Goal: Transaction & Acquisition: Subscribe to service/newsletter

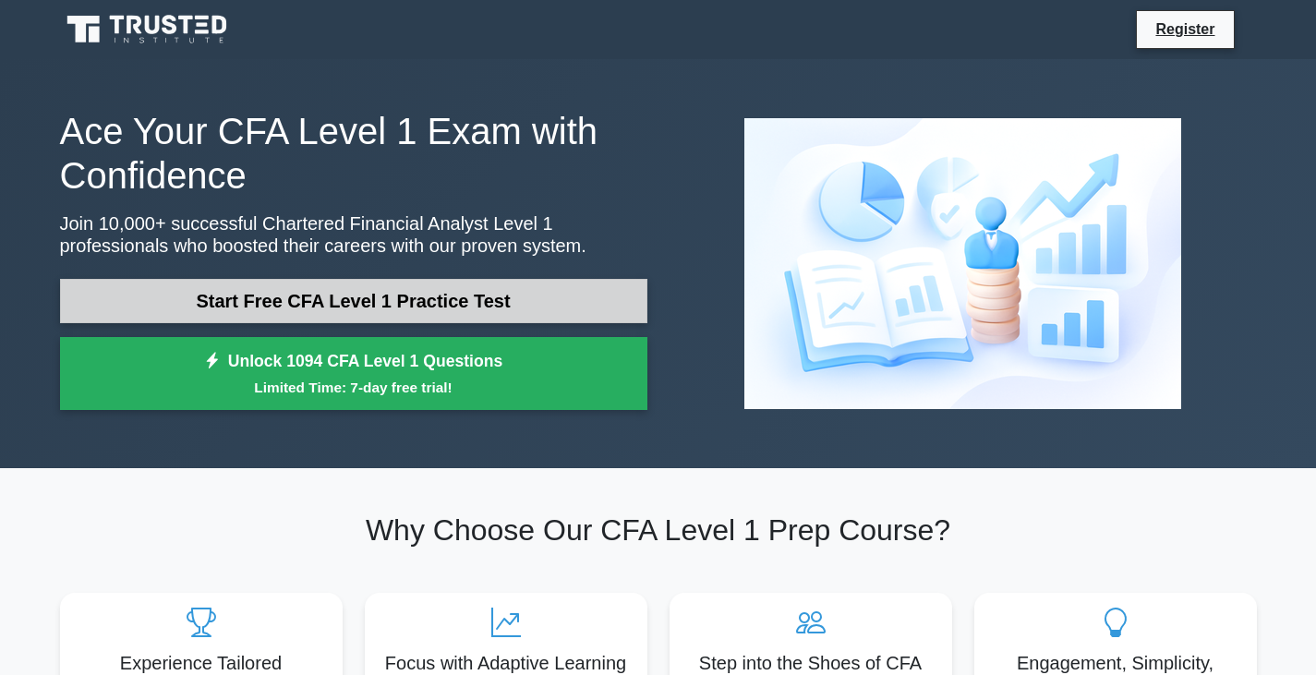
click at [552, 311] on link "Start Free CFA Level 1 Practice Test" at bounding box center [353, 301] width 587 height 44
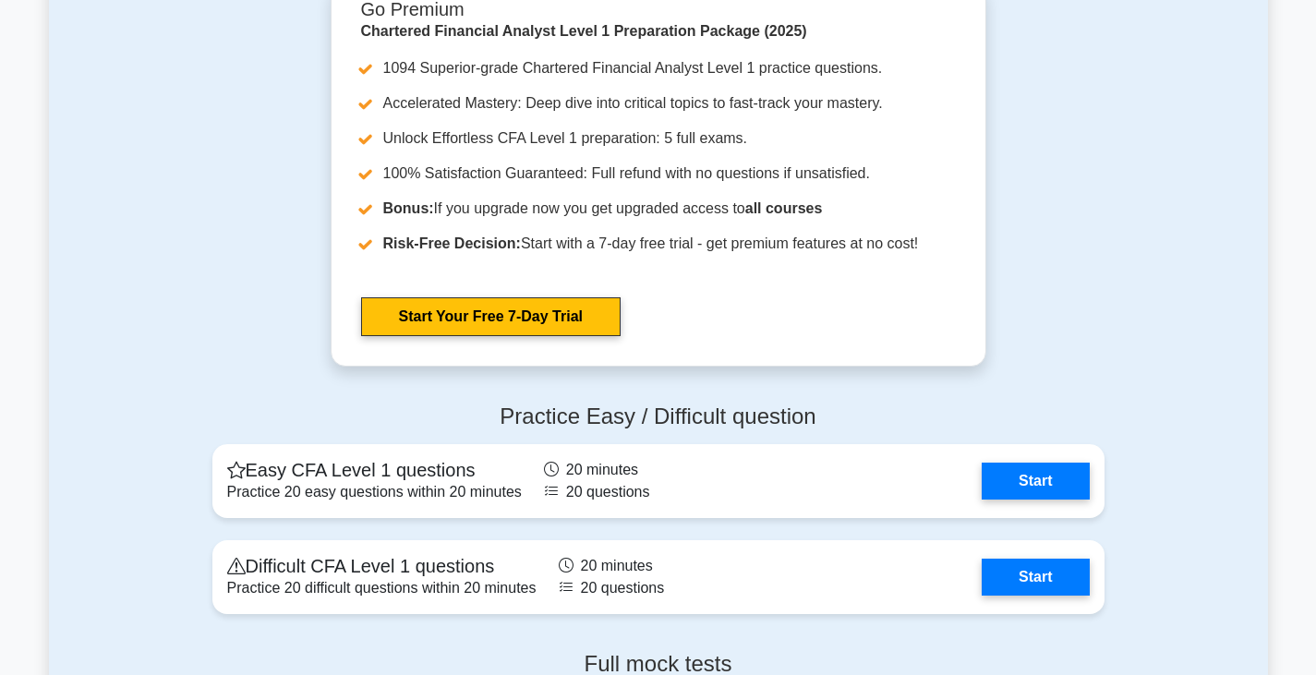
scroll to position [1882, 0]
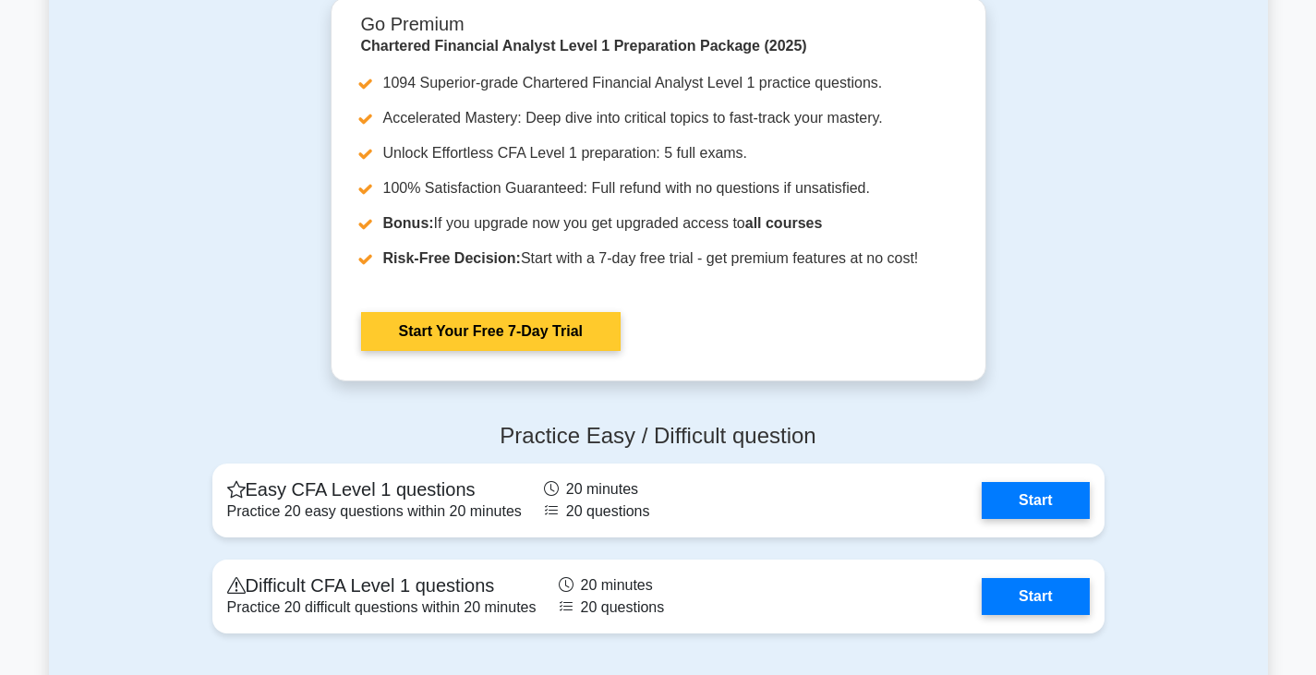
click at [578, 351] on link "Start Your Free 7-Day Trial" at bounding box center [491, 331] width 260 height 39
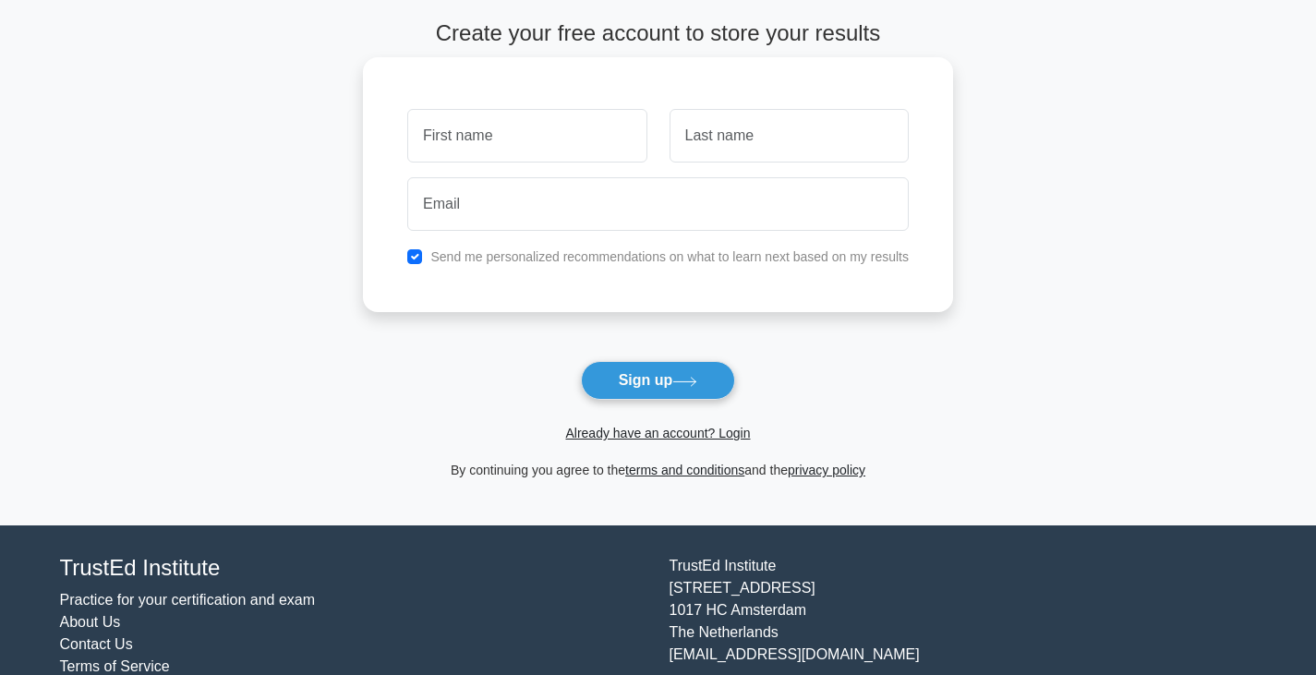
scroll to position [139, 0]
